Goal: Navigation & Orientation: Find specific page/section

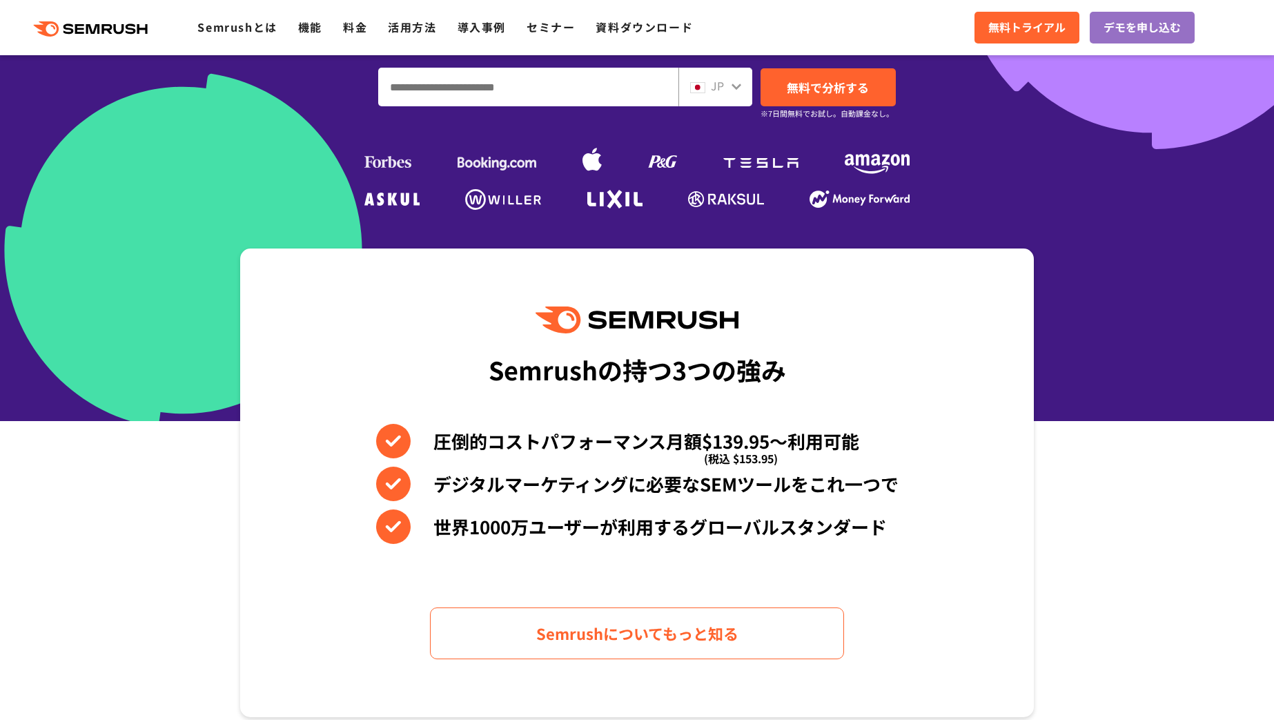
scroll to position [384, 0]
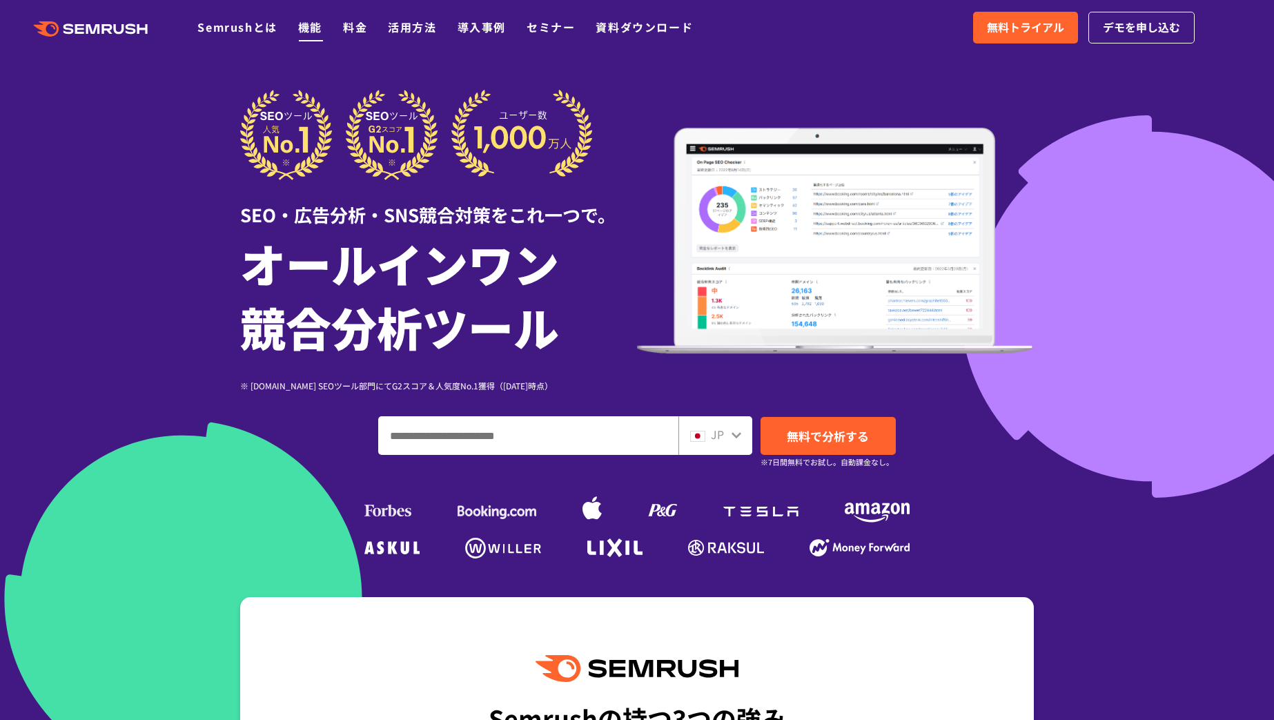
click at [302, 30] on link "機能" at bounding box center [310, 27] width 24 height 17
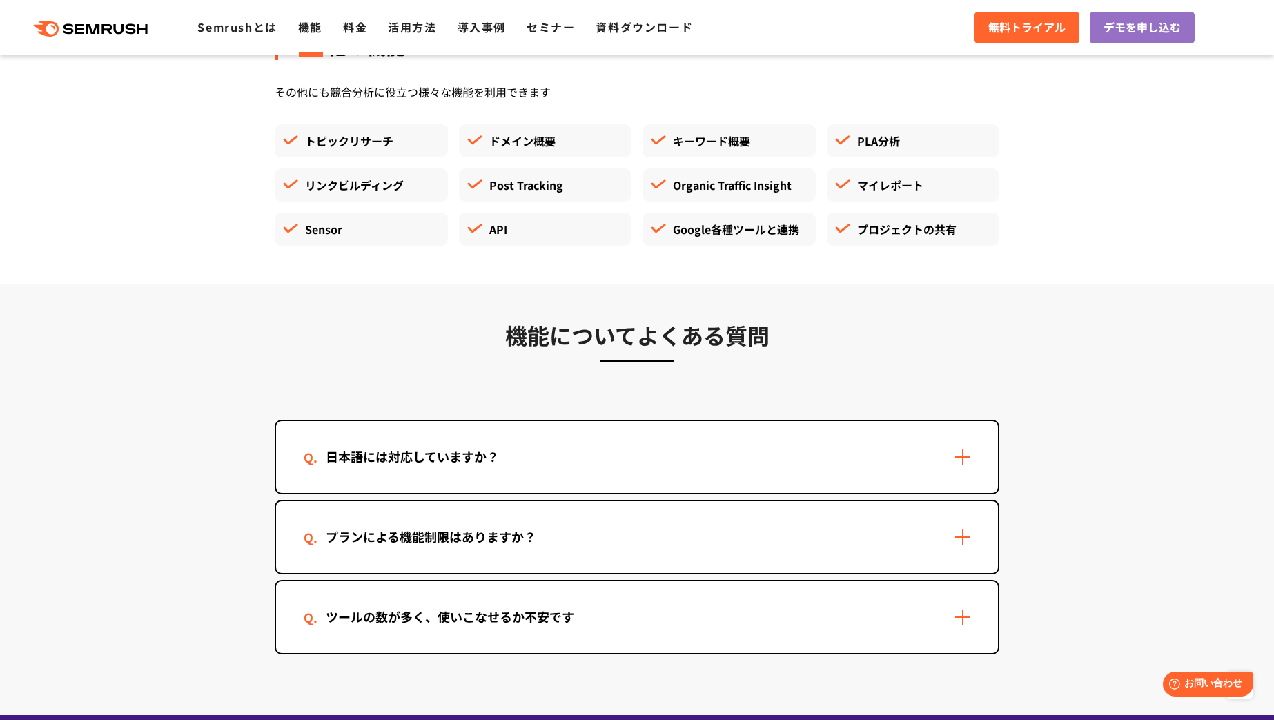
scroll to position [3851, 0]
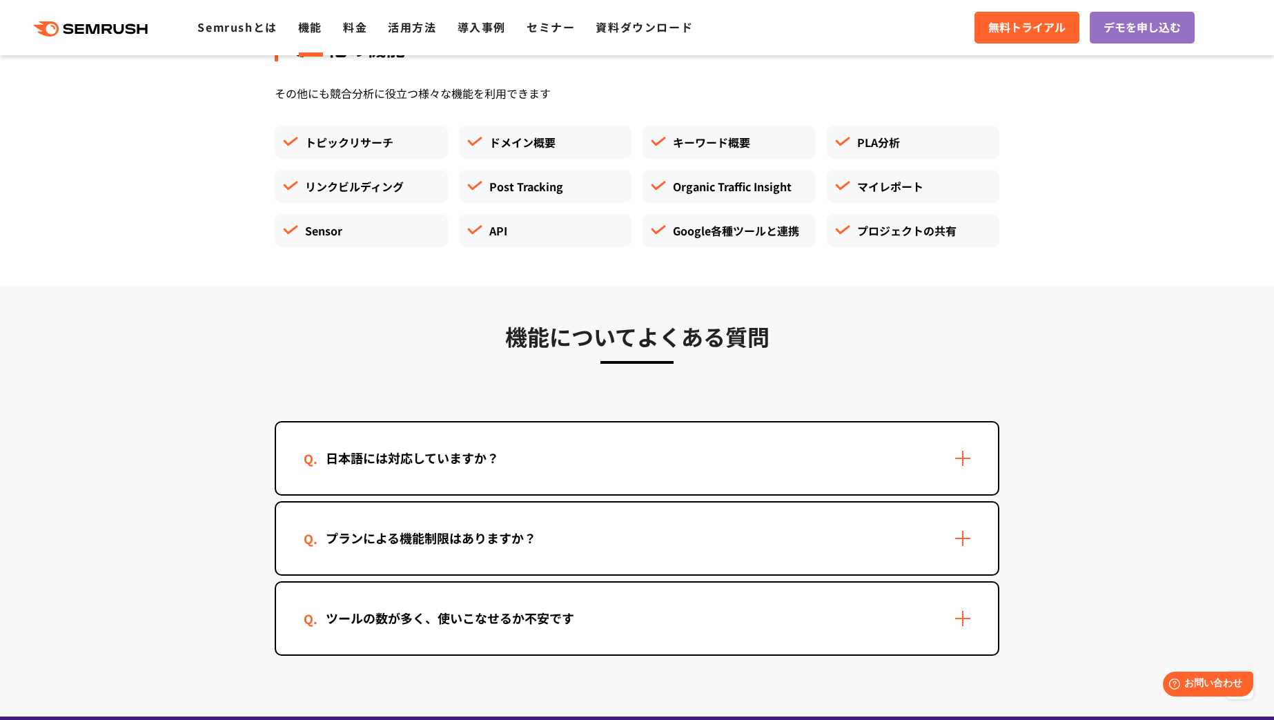
click at [506, 220] on div "API" at bounding box center [545, 230] width 173 height 33
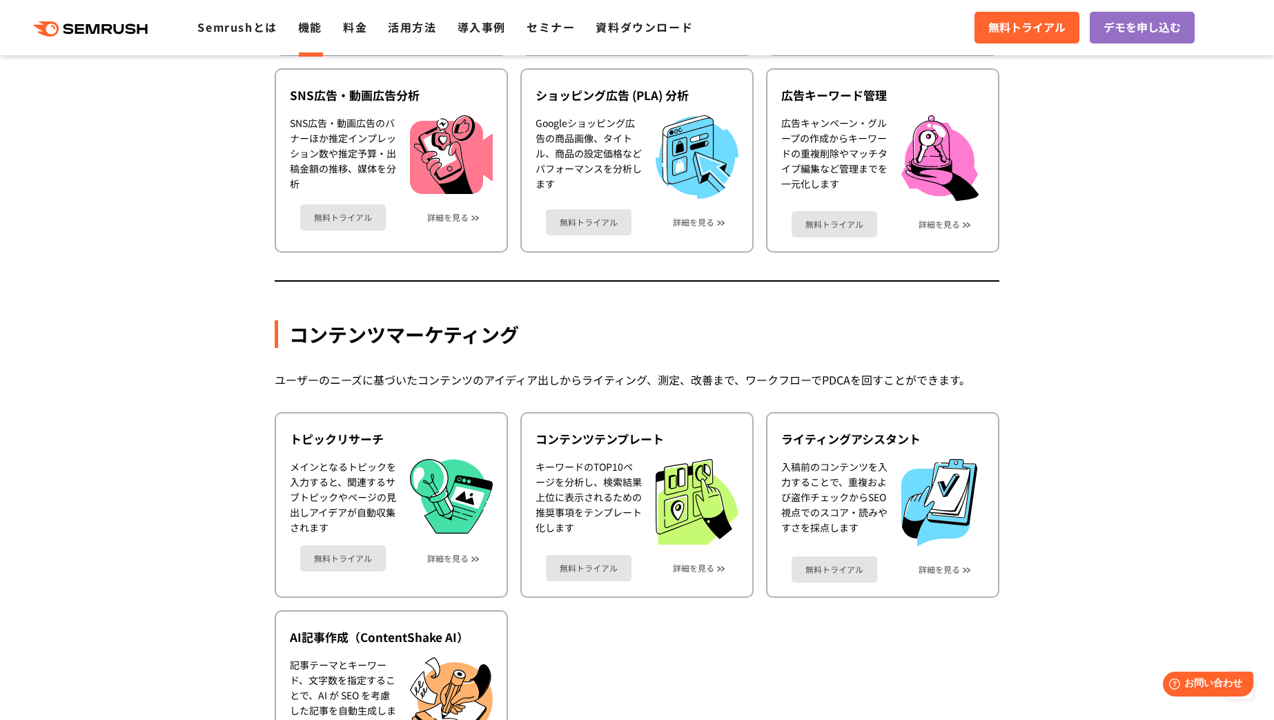
scroll to position [0, 0]
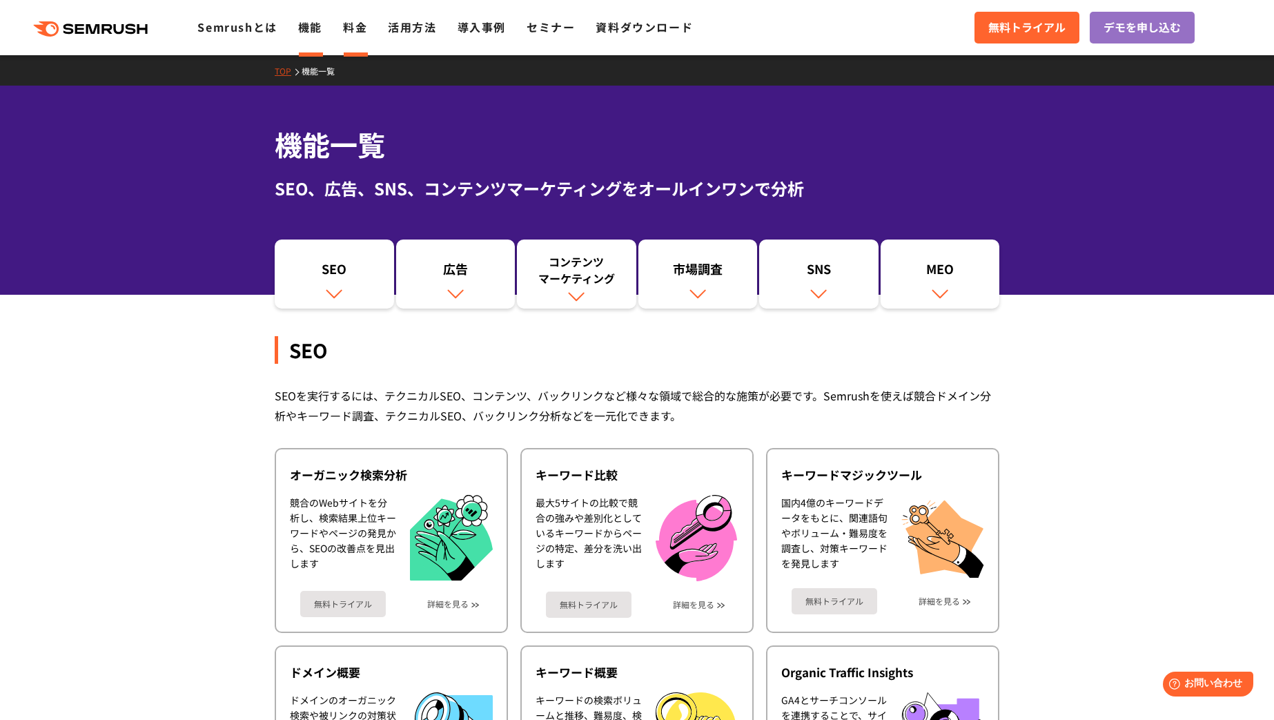
click at [355, 29] on link "料金" at bounding box center [355, 27] width 24 height 17
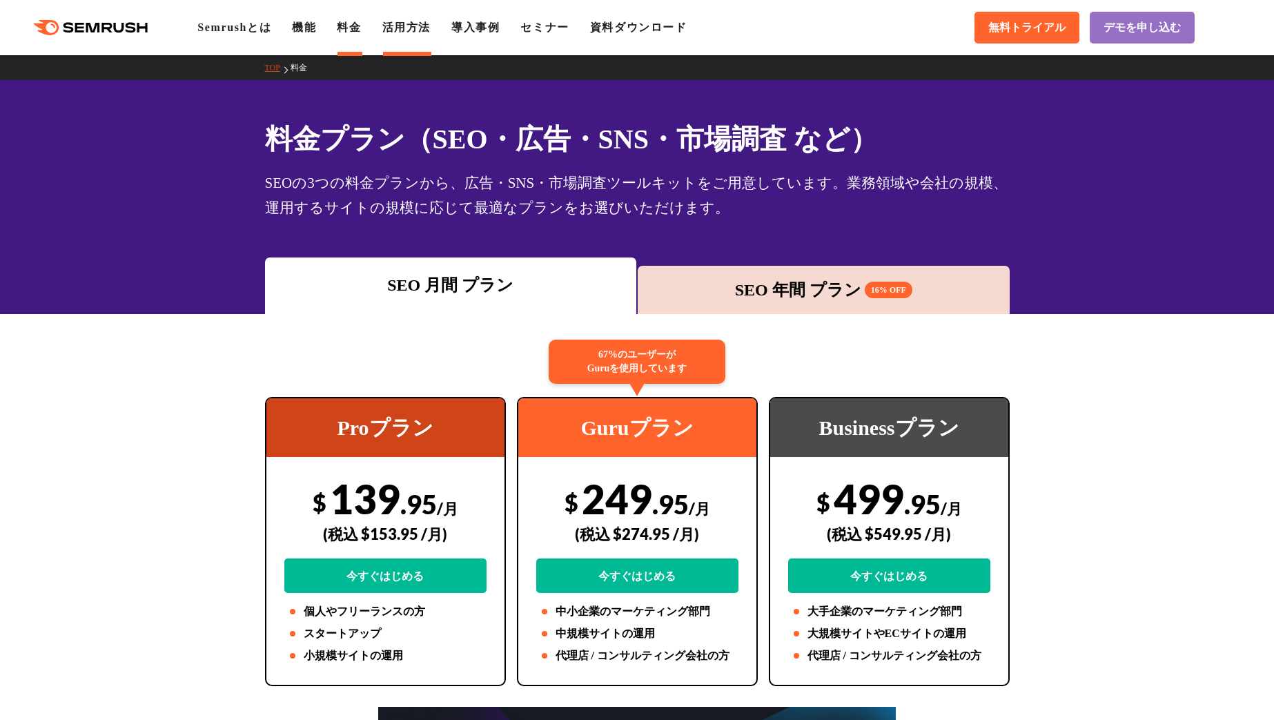
click at [407, 31] on link "活用方法" at bounding box center [406, 27] width 48 height 12
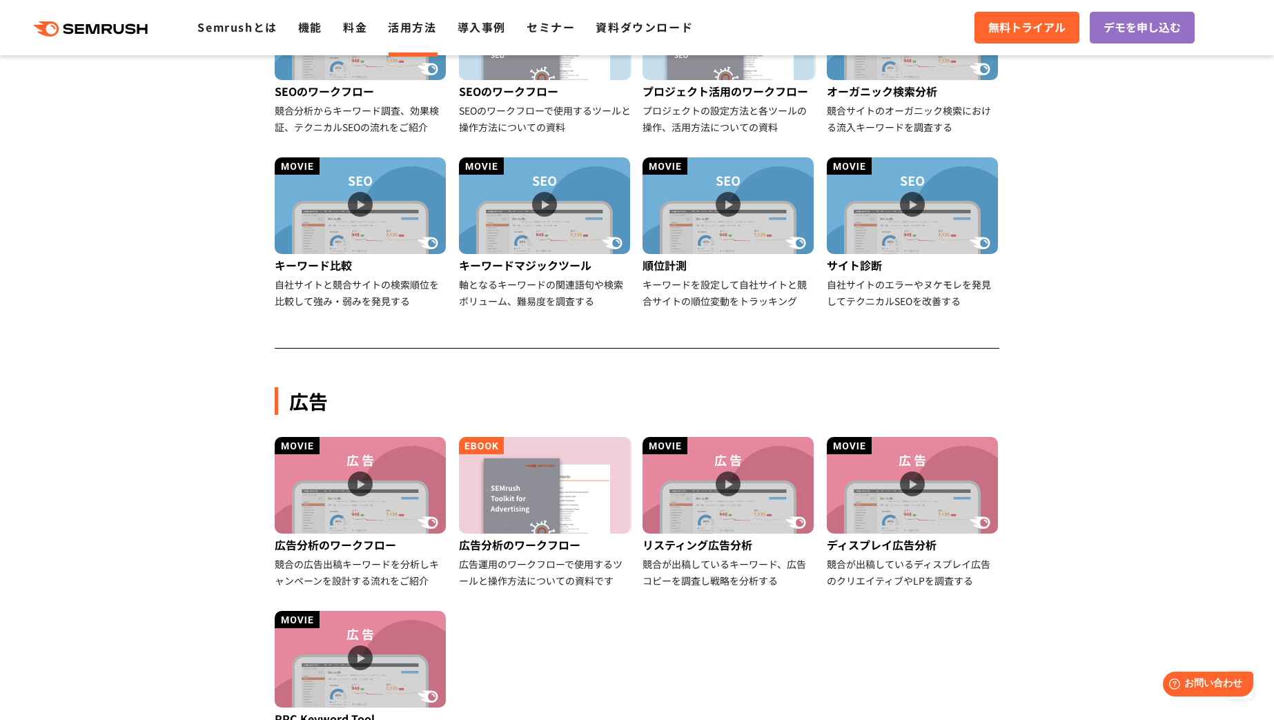
scroll to position [334, 0]
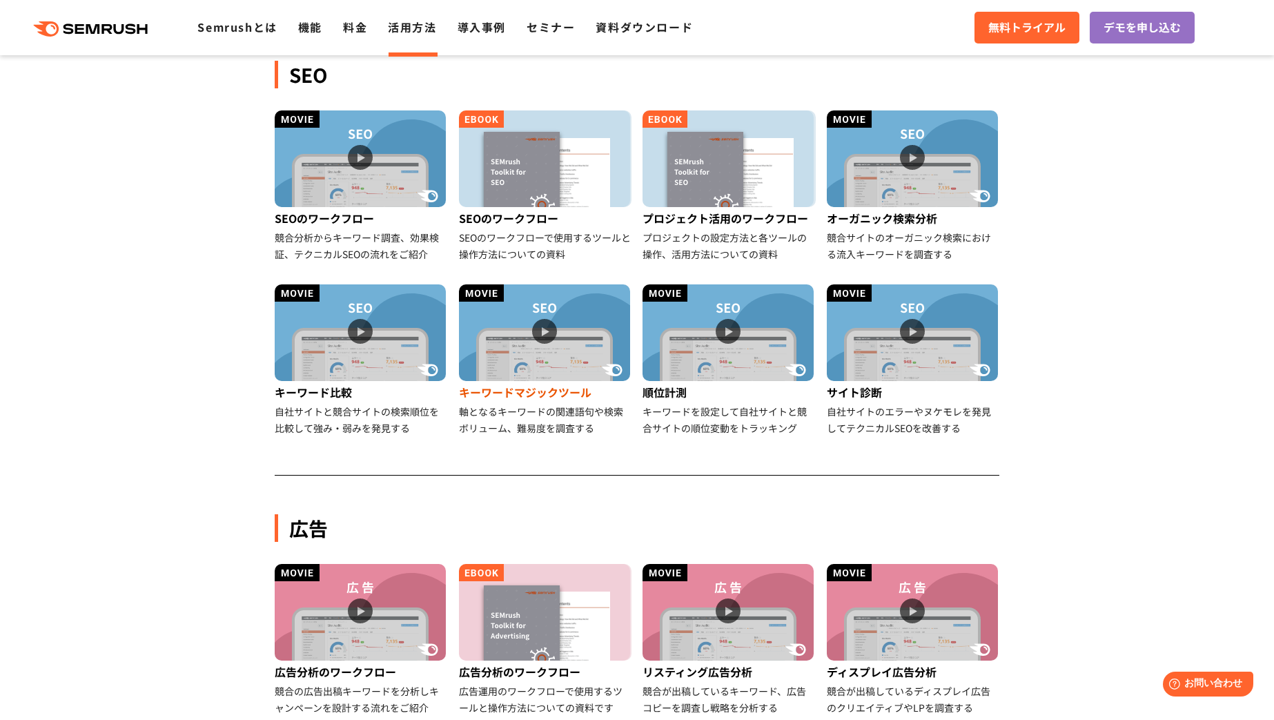
click at [592, 327] on img at bounding box center [544, 332] width 171 height 97
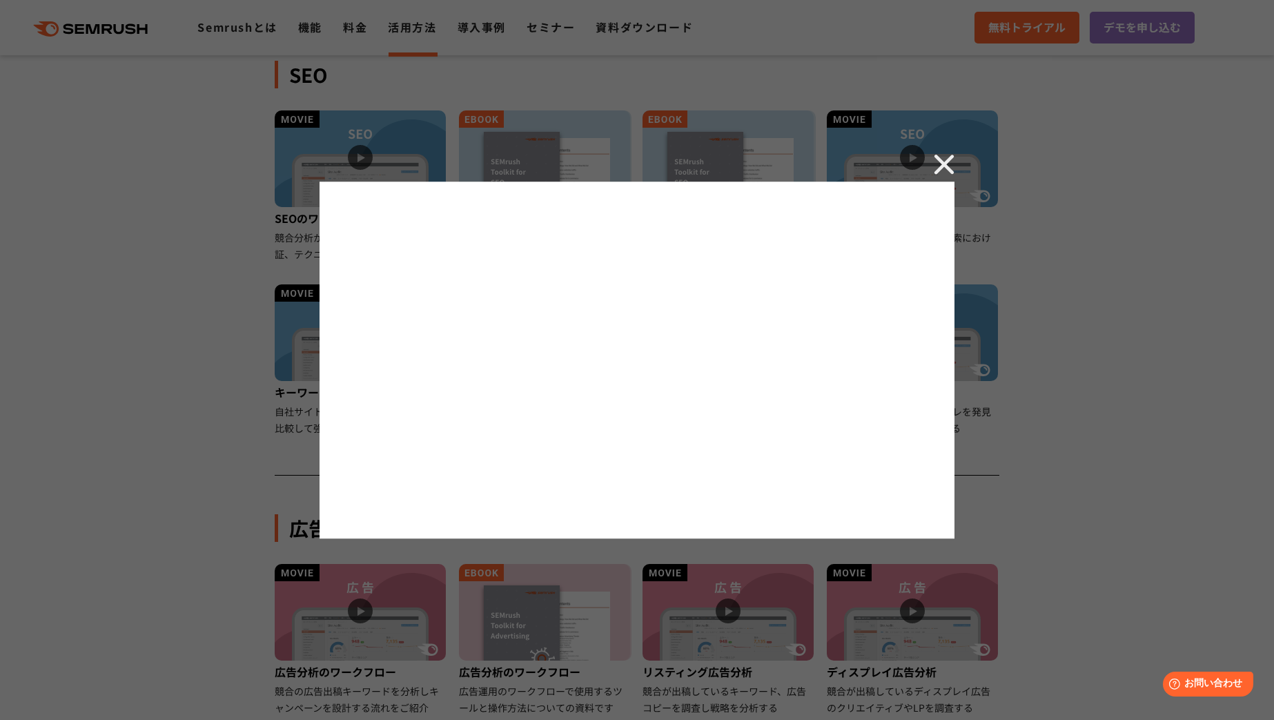
click at [945, 172] on img at bounding box center [944, 164] width 21 height 21
